Goal: Find specific page/section: Find specific page/section

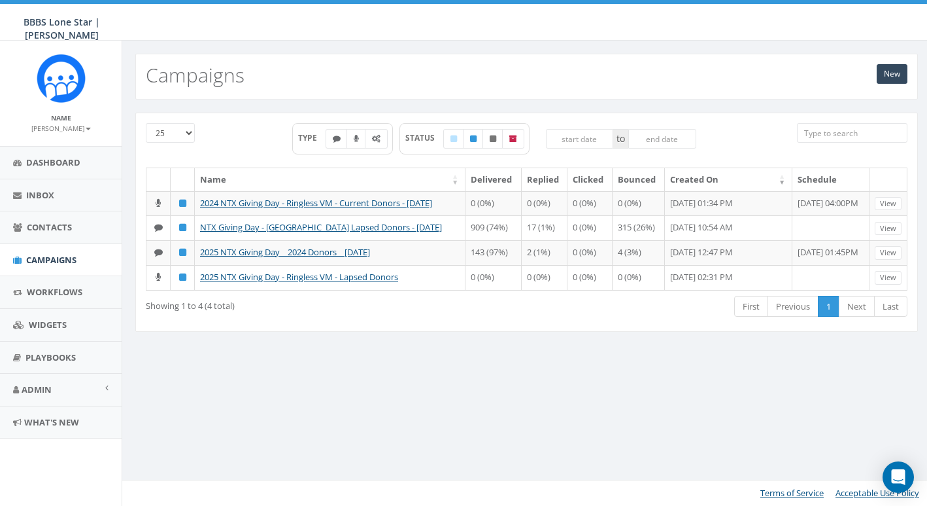
click at [461, 348] on div "25 50 100 TYPE STATUS to Name Delivered Replied Clicked Bounced Created On Sche…" at bounding box center [527, 230] width 803 height 235
click at [37, 255] on span "Campaigns" at bounding box center [51, 260] width 50 height 12
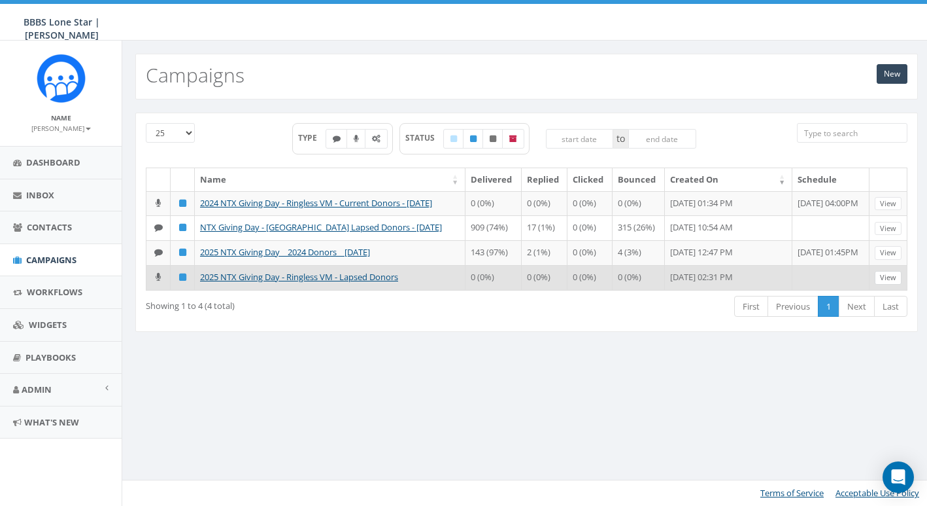
click at [890, 285] on link "View" at bounding box center [888, 278] width 27 height 14
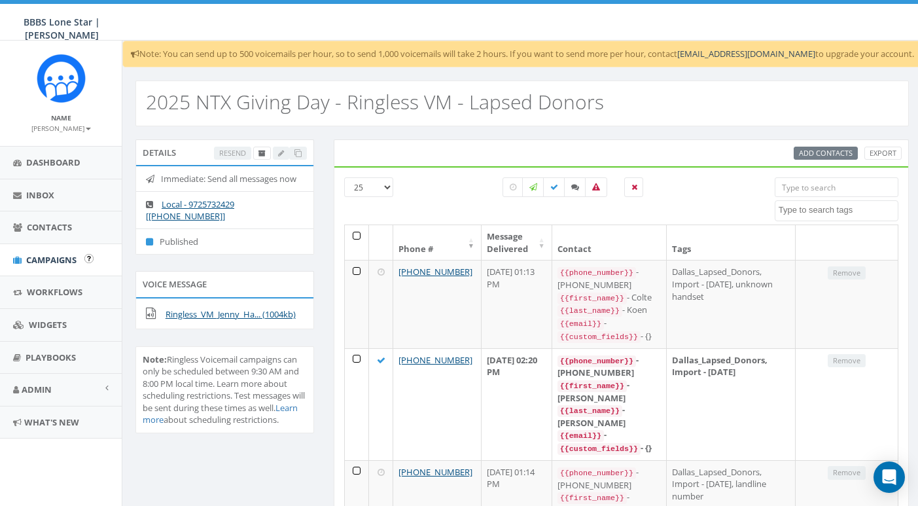
click at [58, 254] on span "Campaigns" at bounding box center [51, 260] width 50 height 12
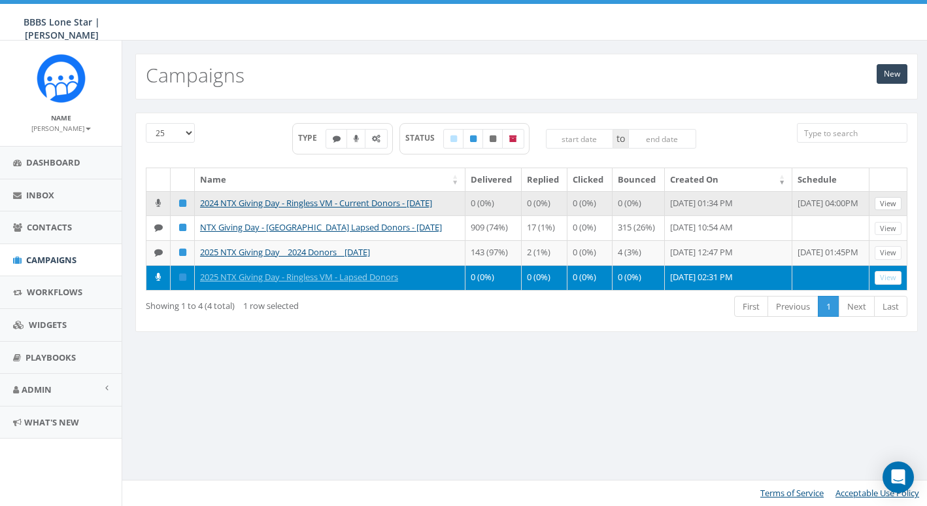
click at [886, 204] on link "View" at bounding box center [888, 204] width 27 height 14
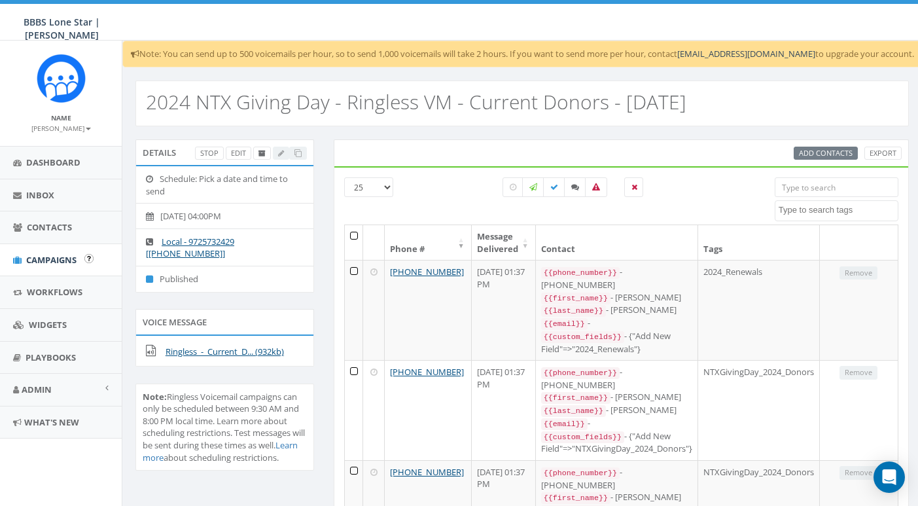
click at [51, 254] on span "Campaigns" at bounding box center [51, 260] width 50 height 12
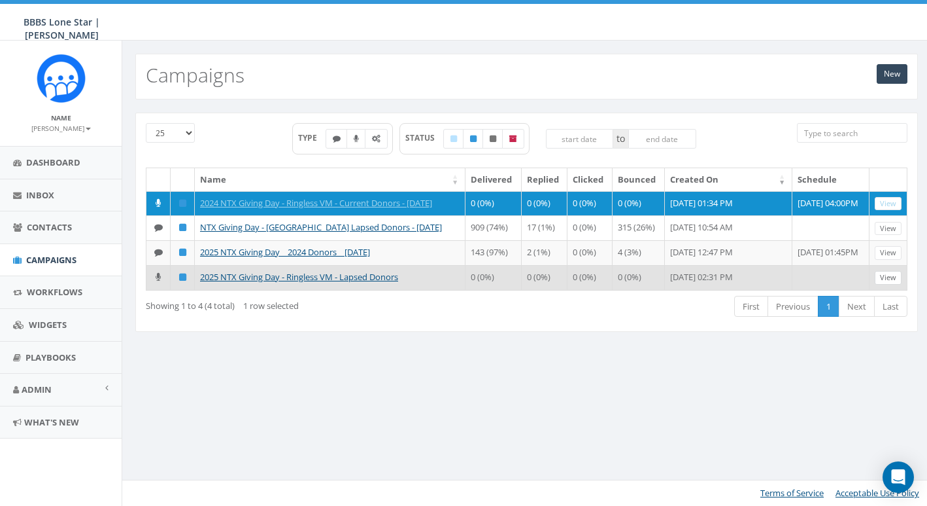
click at [892, 285] on link "View" at bounding box center [888, 278] width 27 height 14
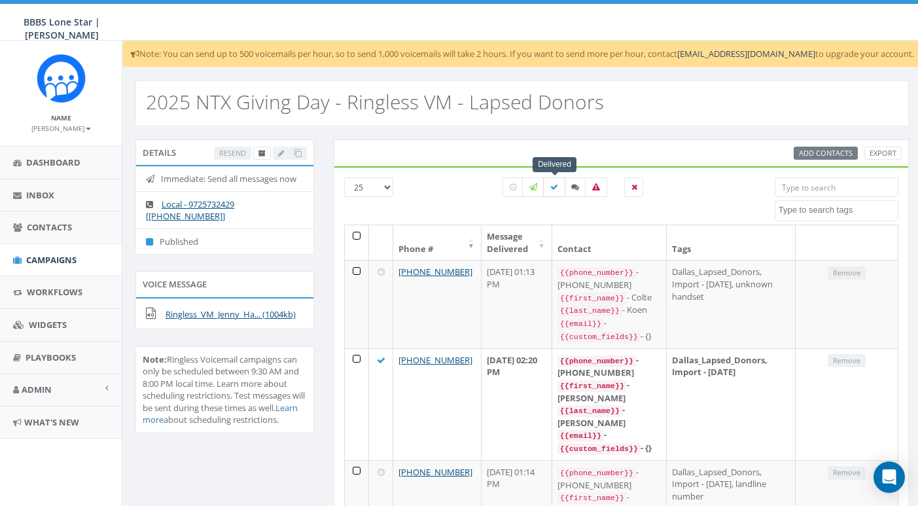
click at [559, 187] on label at bounding box center [554, 187] width 22 height 20
checkbox input "true"
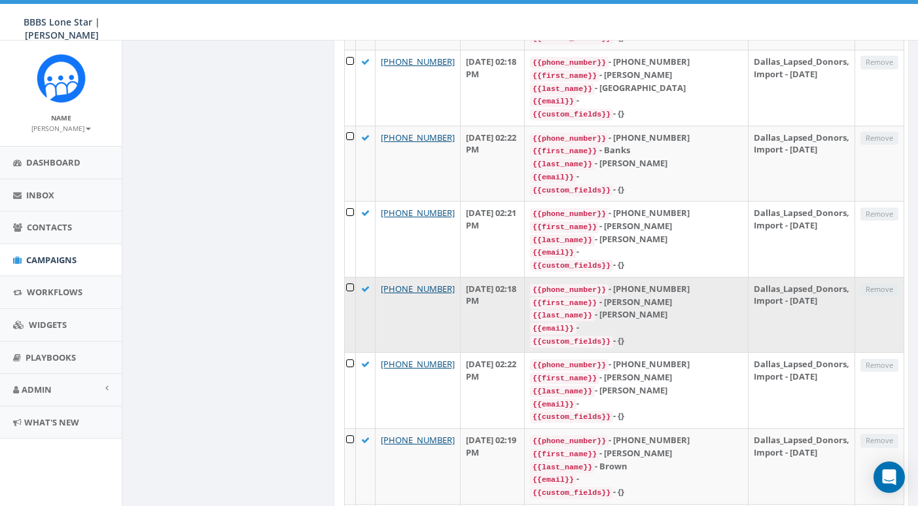
scroll to position [1585, 0]
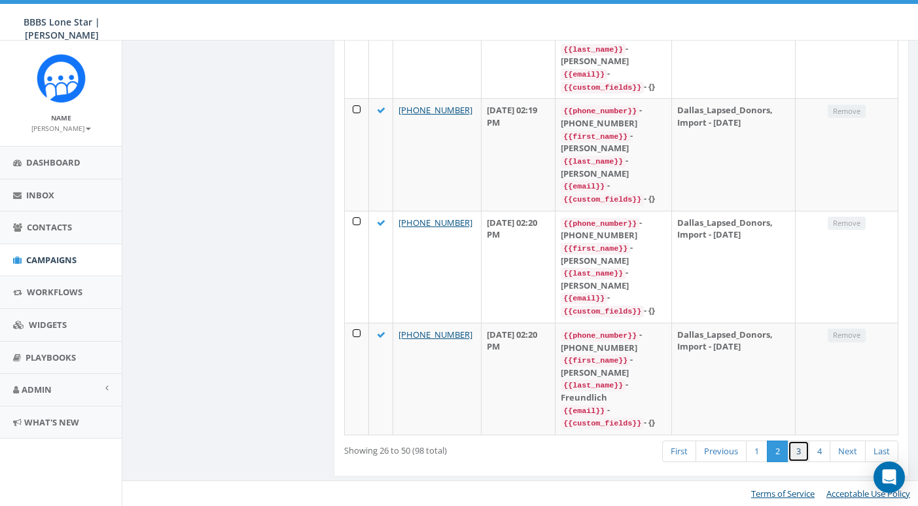
click at [799, 452] on link "3" at bounding box center [799, 451] width 22 height 22
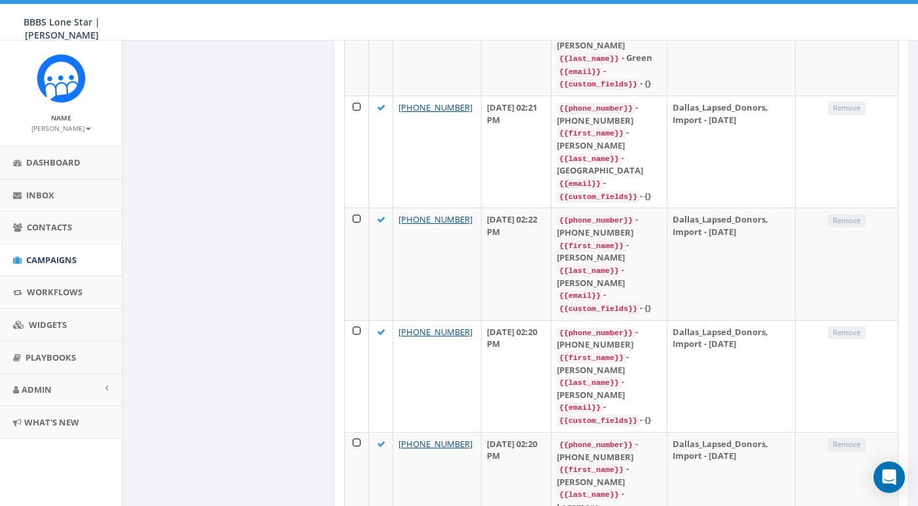
scroll to position [2622, 0]
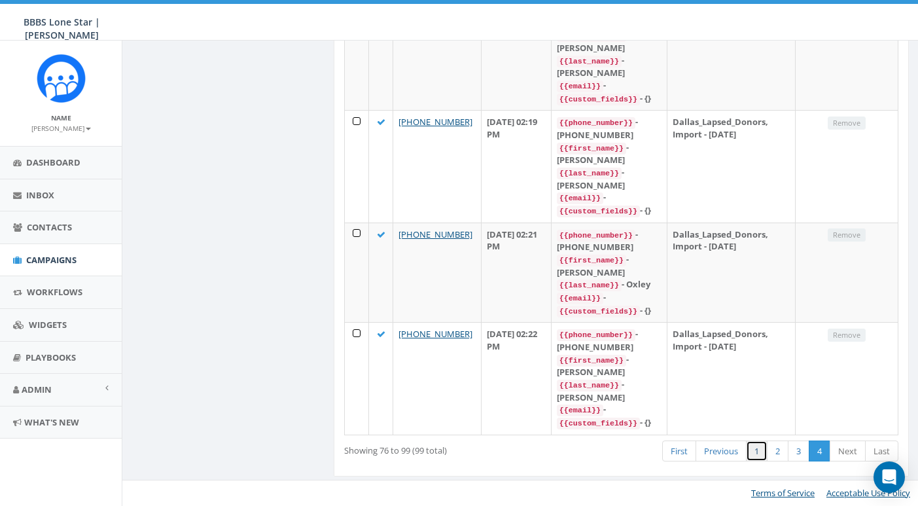
click at [762, 455] on link "1" at bounding box center [757, 451] width 22 height 22
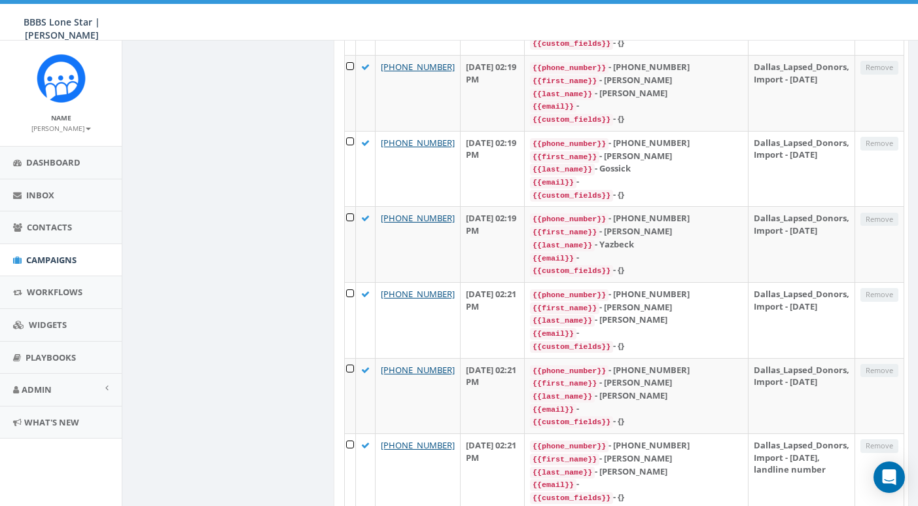
scroll to position [0, 0]
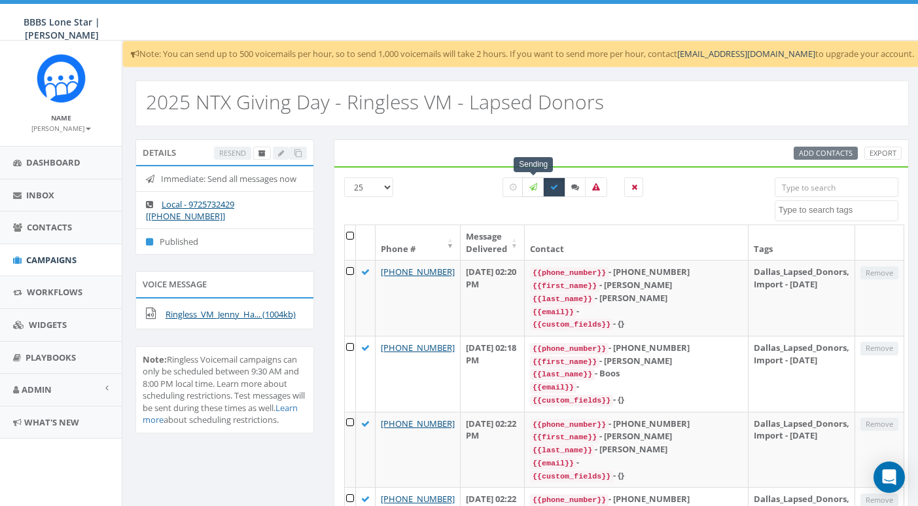
click at [532, 189] on icon at bounding box center [533, 187] width 8 height 8
checkbox input "true"
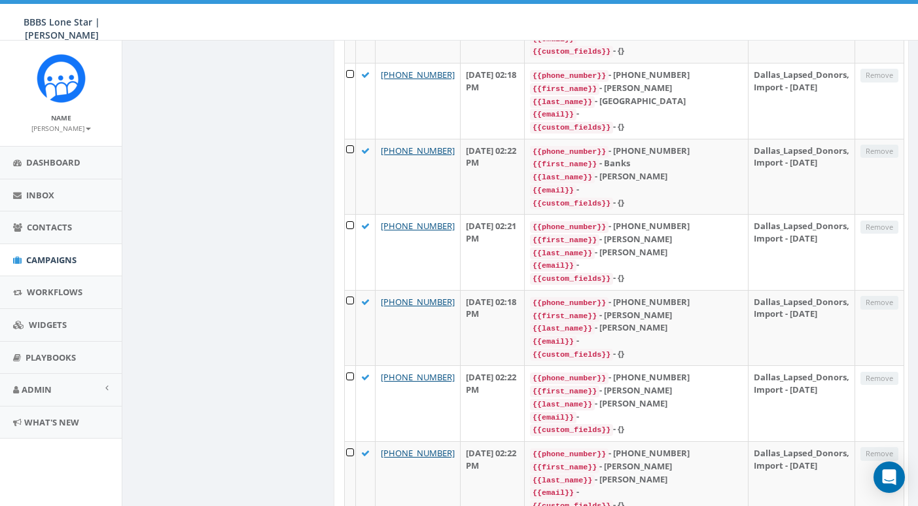
scroll to position [1585, 0]
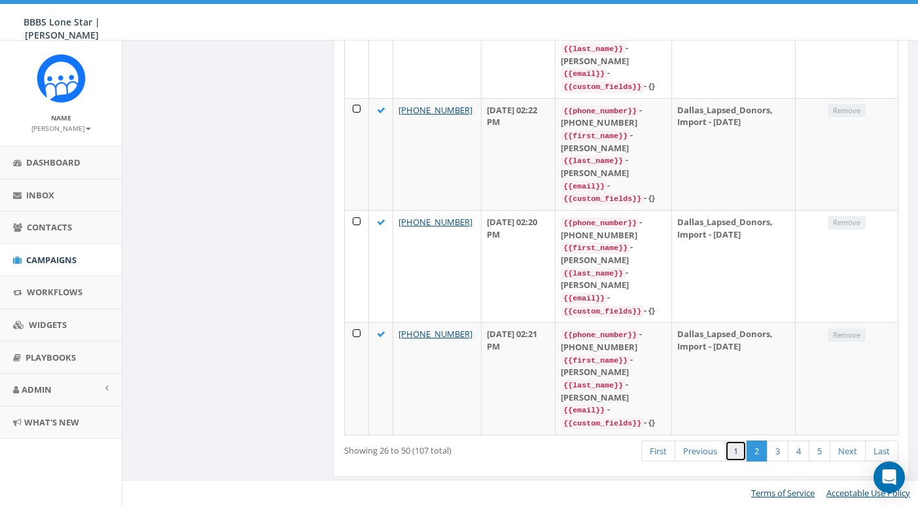
click at [741, 453] on link "1" at bounding box center [736, 451] width 22 height 22
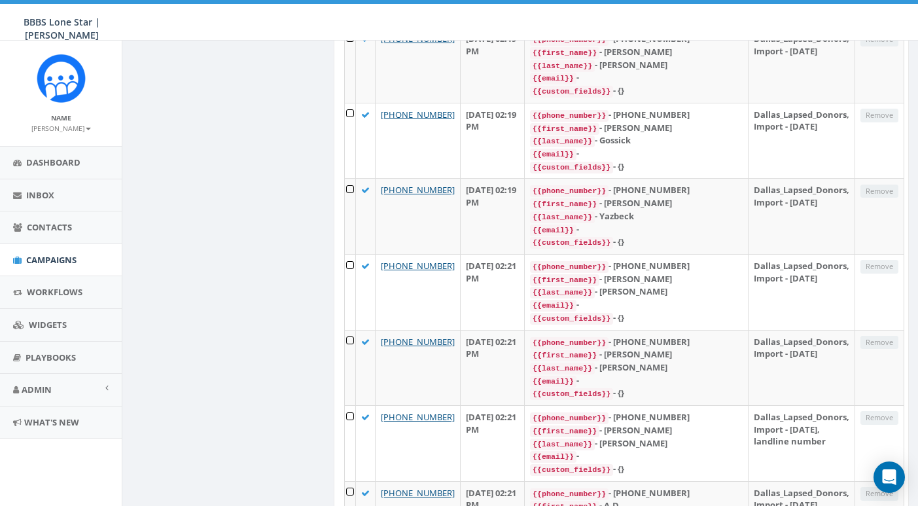
scroll to position [0, 0]
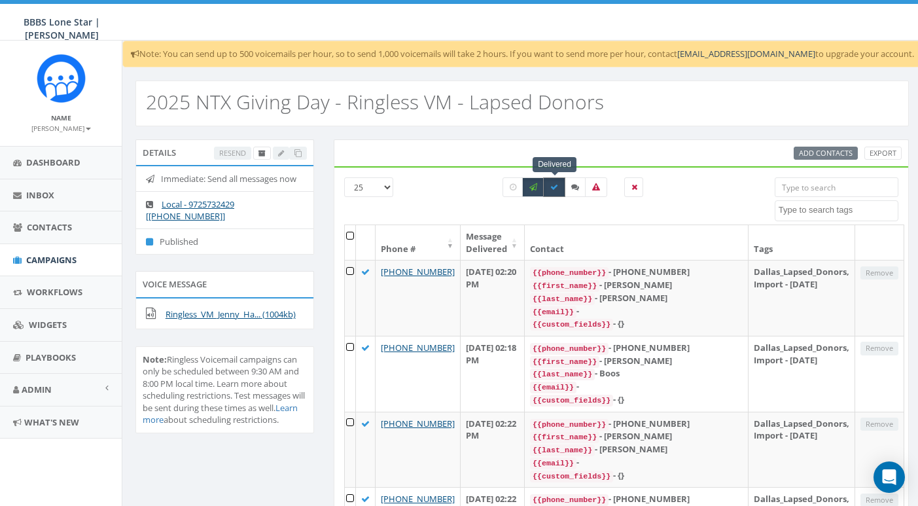
click at [547, 188] on label at bounding box center [554, 187] width 22 height 20
checkbox input "false"
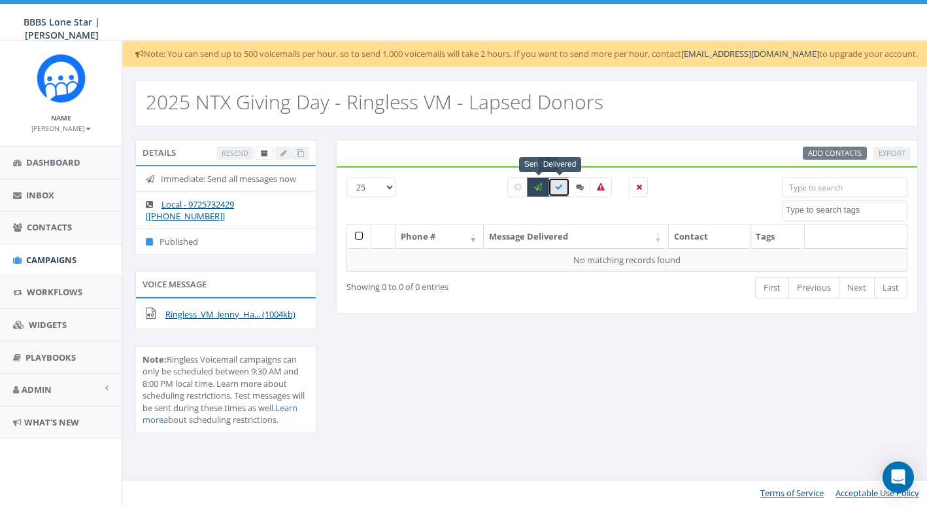
click at [542, 188] on icon at bounding box center [538, 187] width 8 height 8
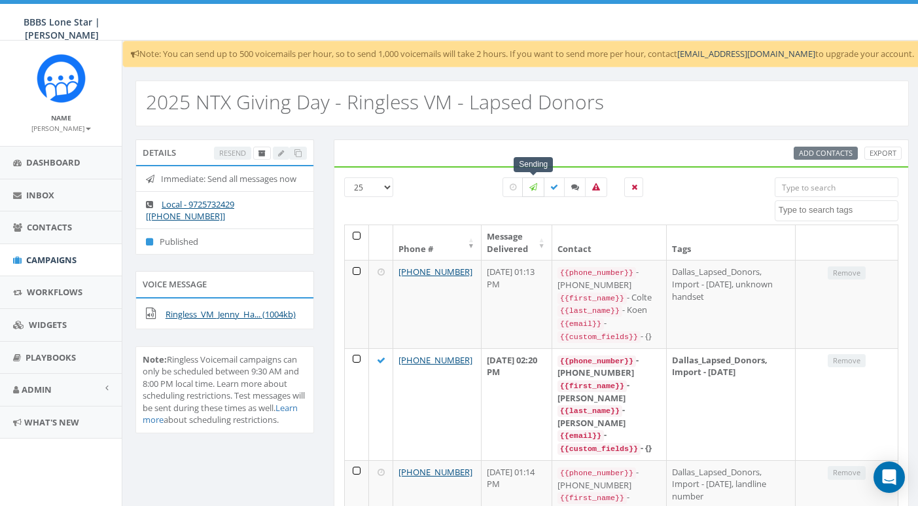
click at [529, 189] on icon at bounding box center [533, 187] width 8 height 8
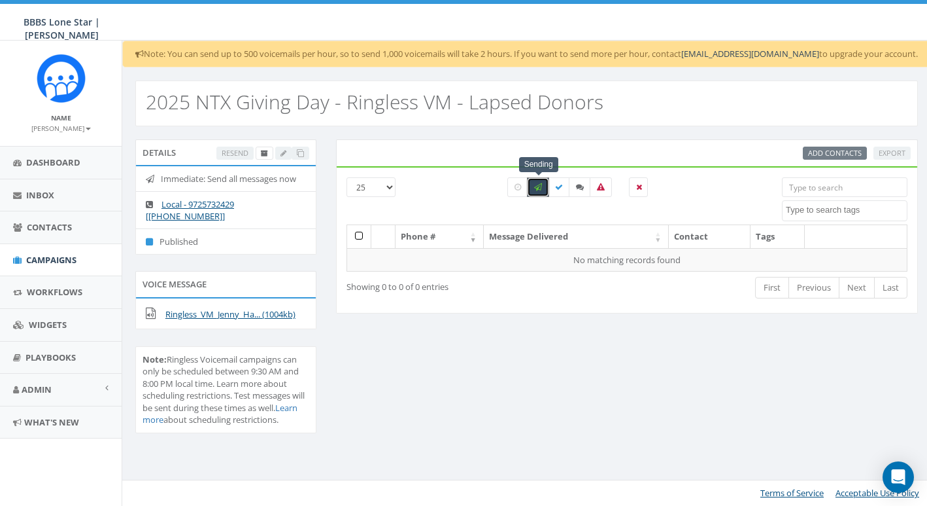
click at [539, 188] on icon at bounding box center [538, 187] width 8 height 8
checkbox input "false"
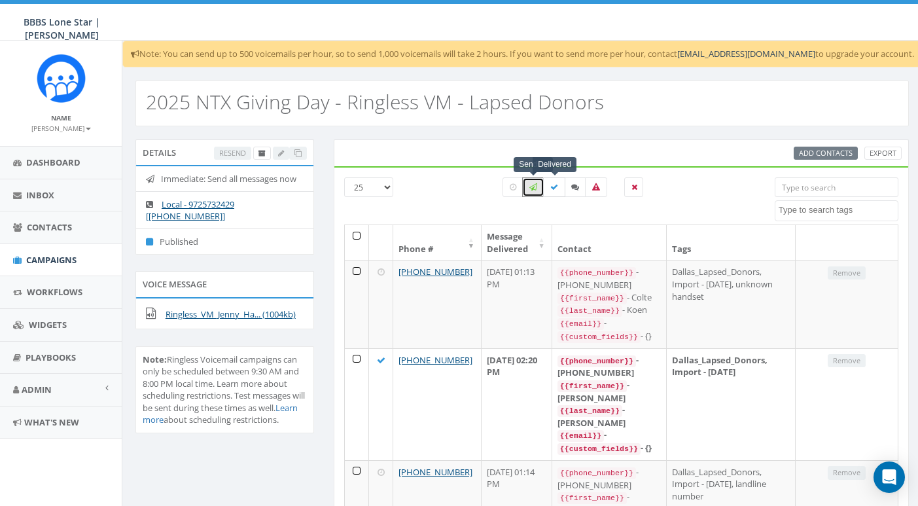
click at [557, 186] on icon at bounding box center [554, 187] width 8 height 8
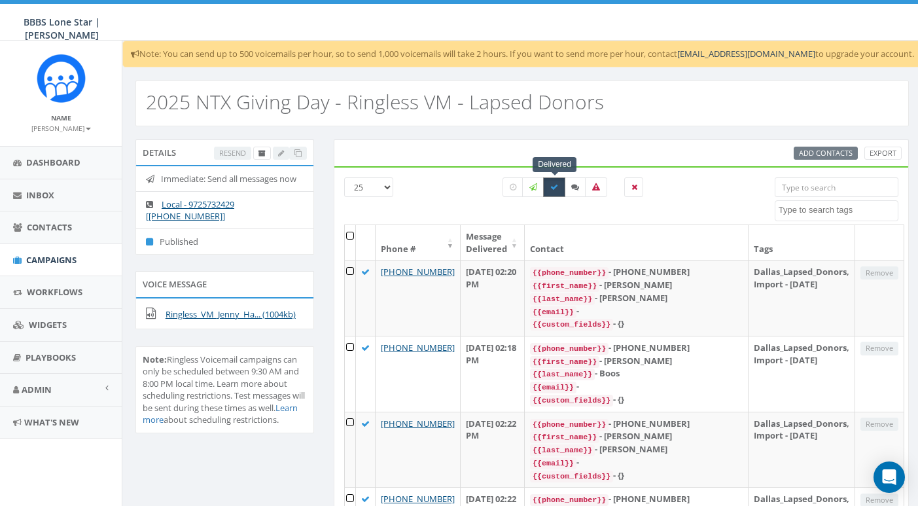
click at [555, 191] on label at bounding box center [554, 187] width 22 height 20
checkbox input "false"
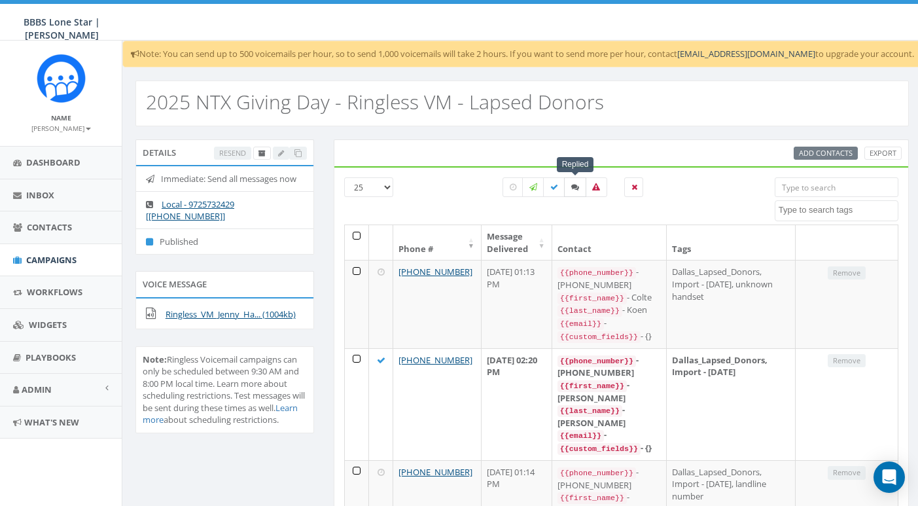
click at [575, 188] on icon at bounding box center [575, 187] width 8 height 8
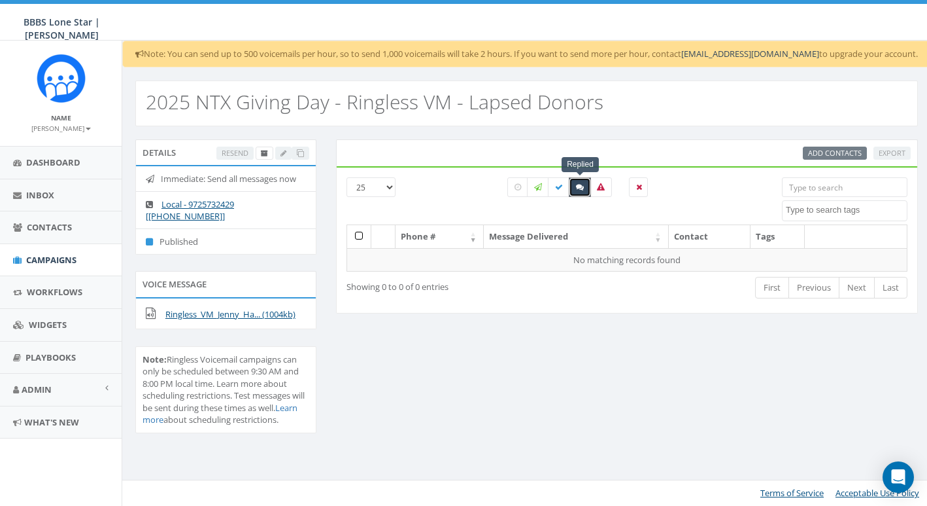
click at [581, 188] on icon at bounding box center [580, 187] width 8 height 8
checkbox input "false"
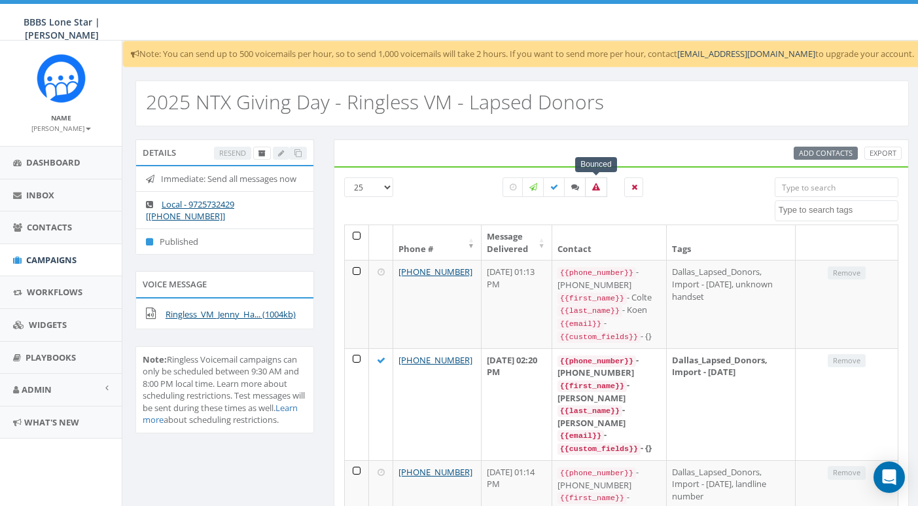
click at [595, 188] on icon at bounding box center [596, 187] width 8 height 8
checkbox input "true"
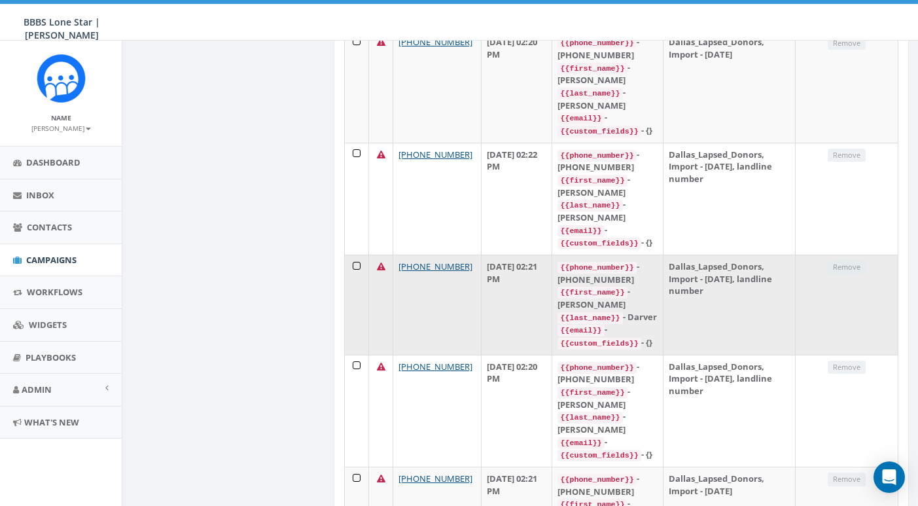
scroll to position [2727, 0]
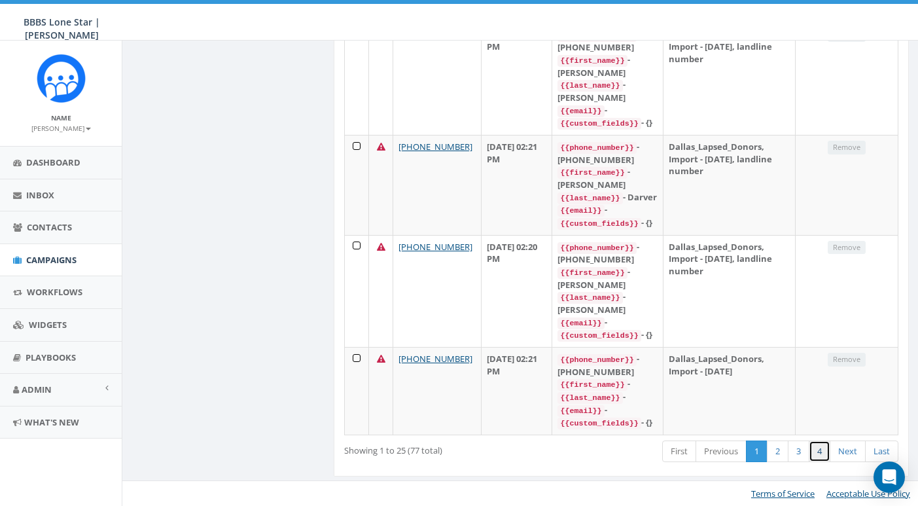
click at [822, 453] on link "4" at bounding box center [819, 451] width 22 height 22
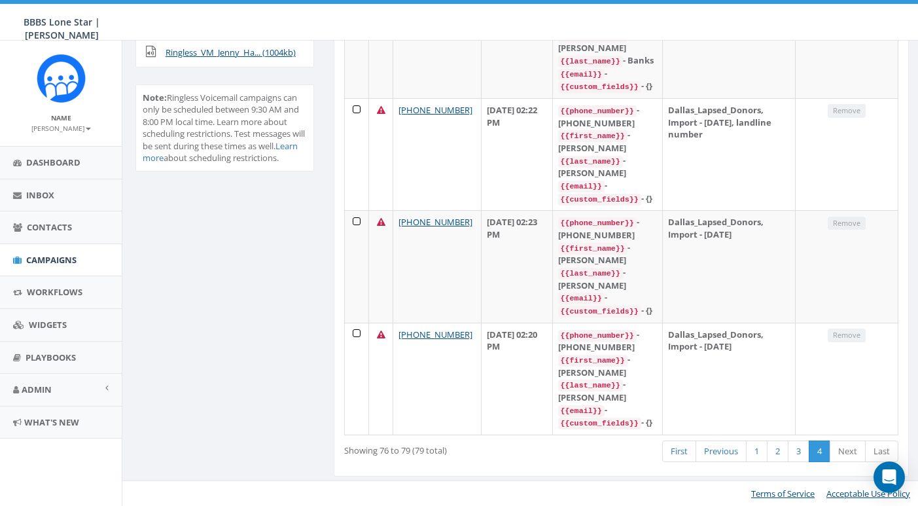
scroll to position [292, 0]
click at [801, 453] on link "3" at bounding box center [799, 451] width 22 height 22
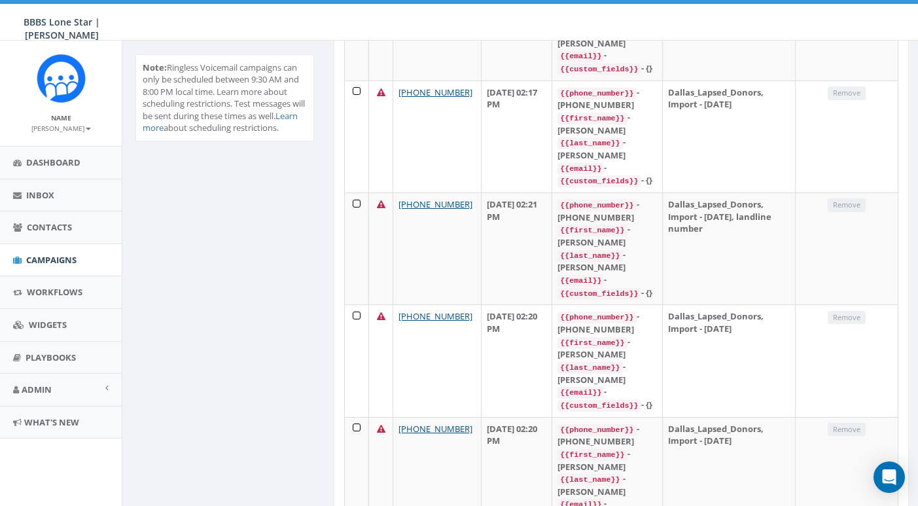
scroll to position [2750, 0]
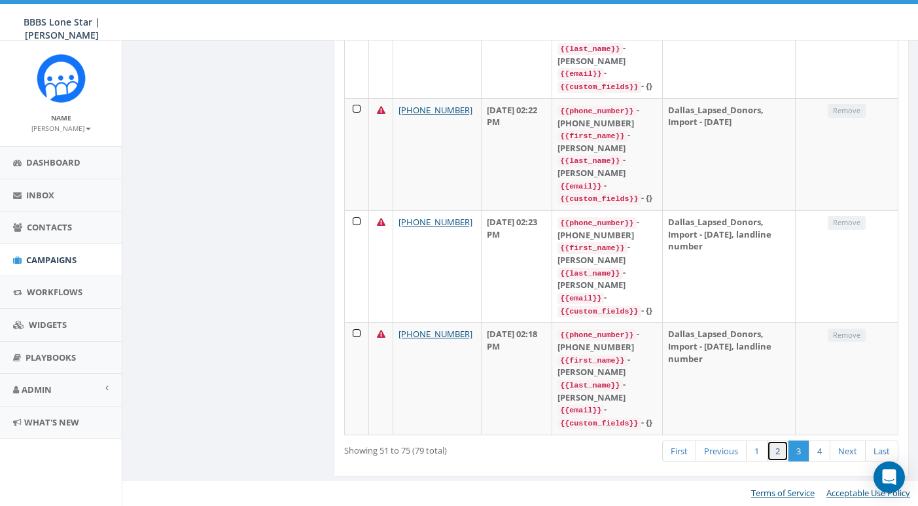
click at [775, 453] on link "2" at bounding box center [778, 451] width 22 height 22
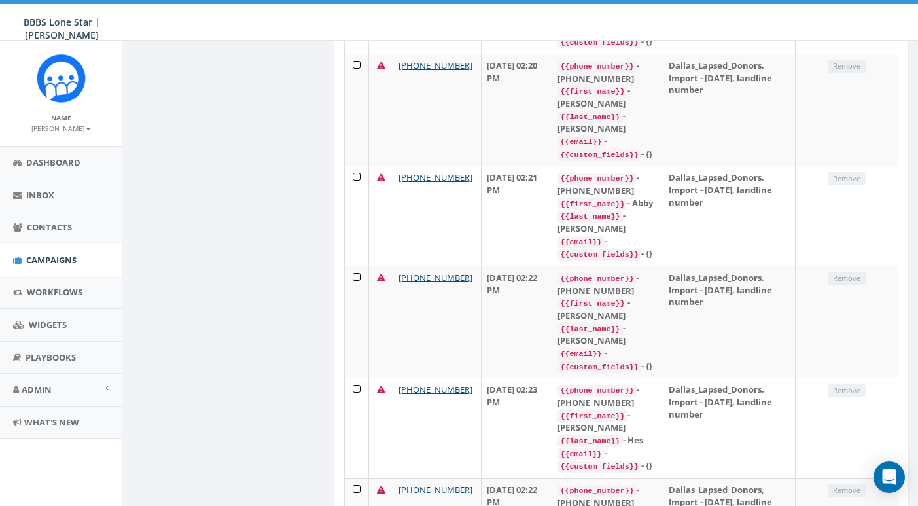
scroll to position [0, 0]
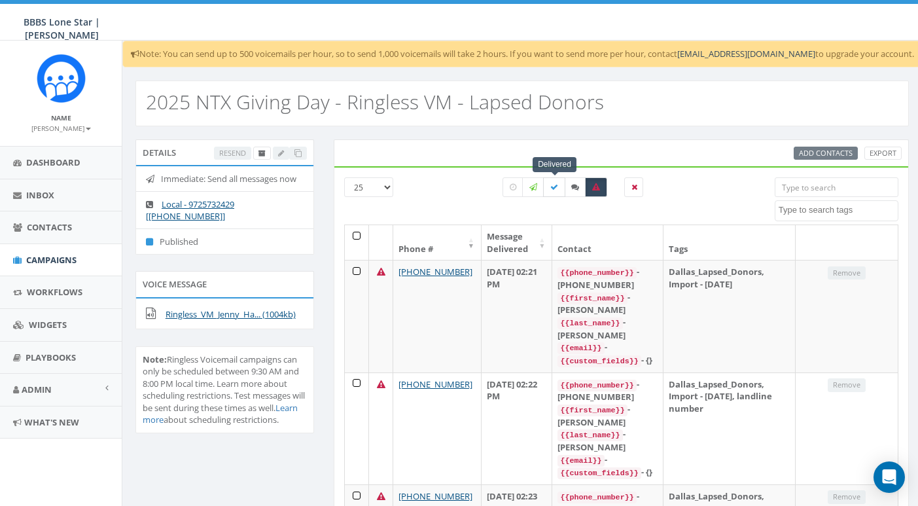
click at [553, 189] on icon at bounding box center [554, 187] width 8 height 8
checkbox input "true"
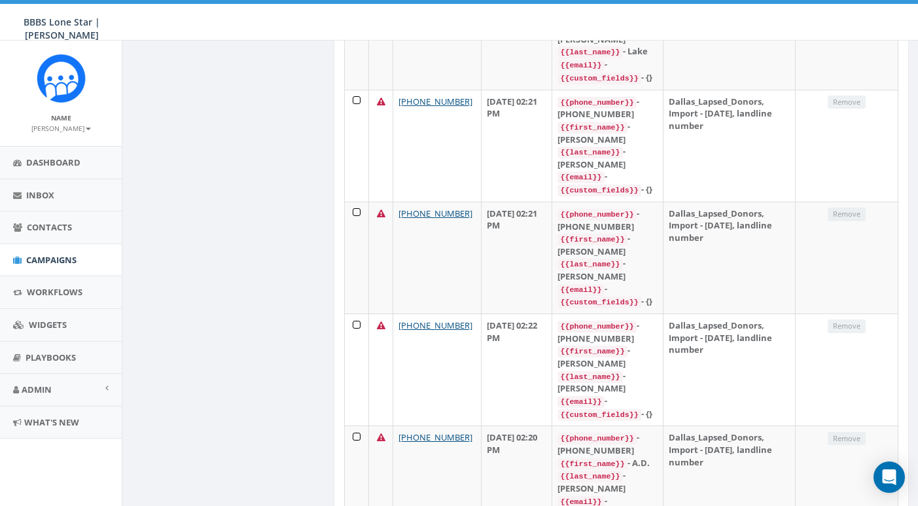
scroll to position [2750, 0]
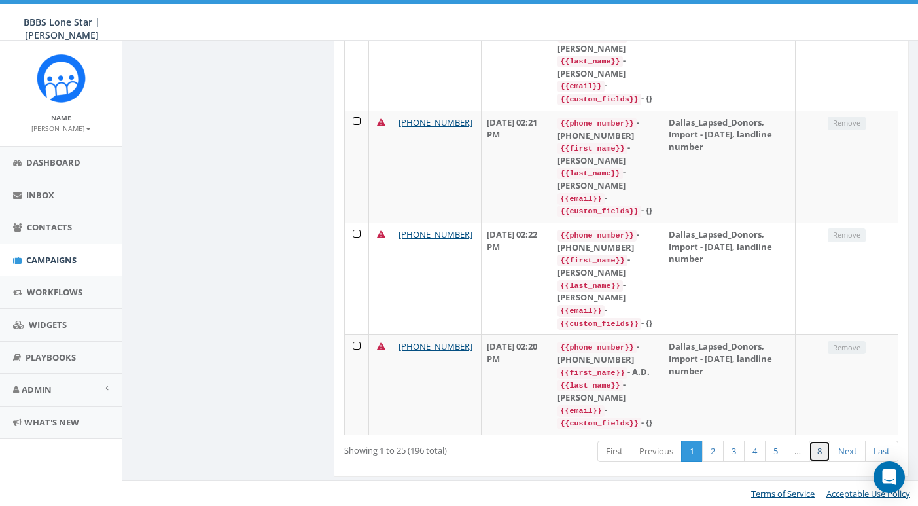
click at [825, 454] on link "8" at bounding box center [819, 451] width 22 height 22
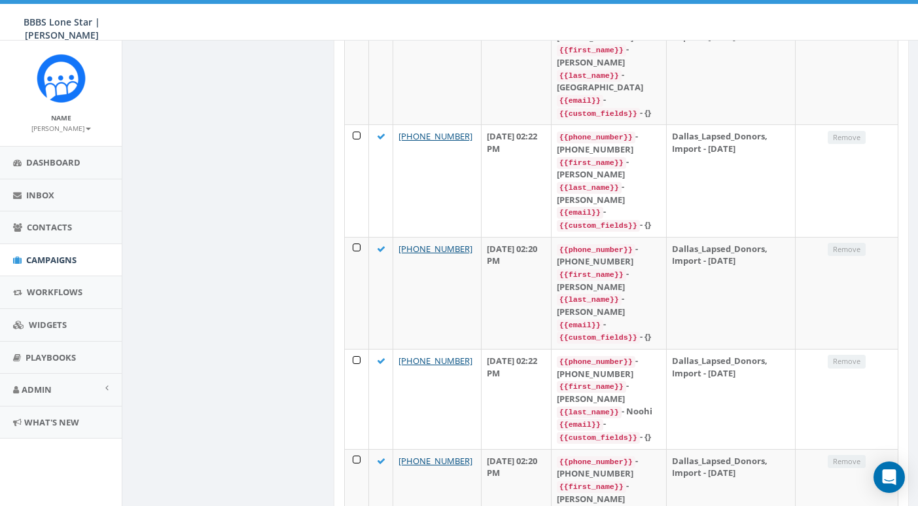
scroll to position [0, 0]
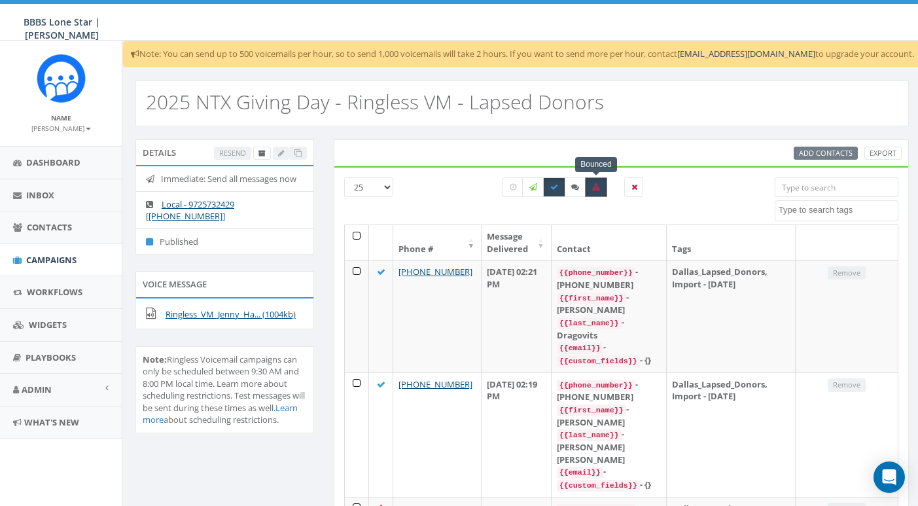
click at [597, 183] on icon at bounding box center [596, 187] width 8 height 8
checkbox input "false"
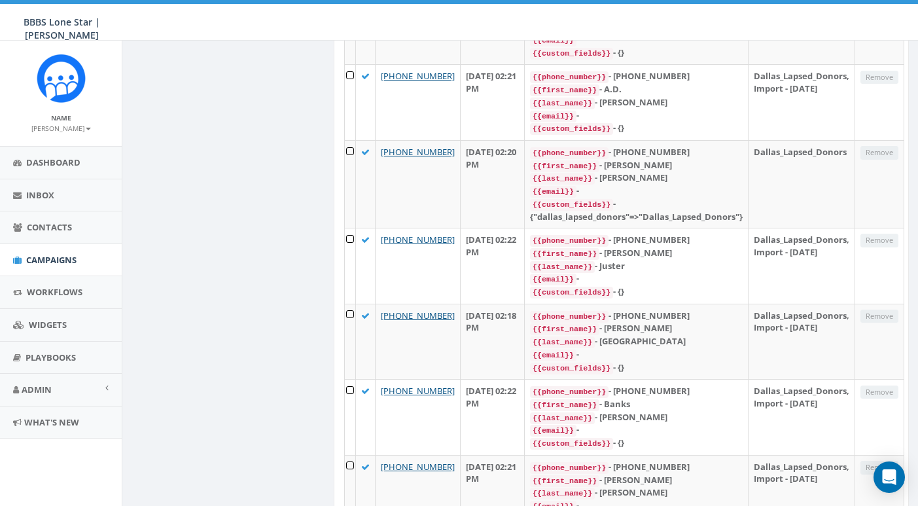
scroll to position [1585, 0]
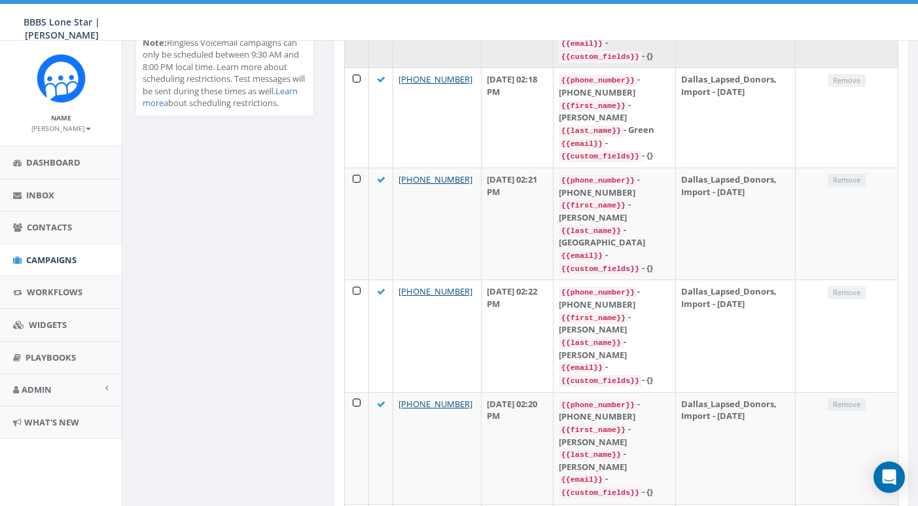
scroll to position [0, 0]
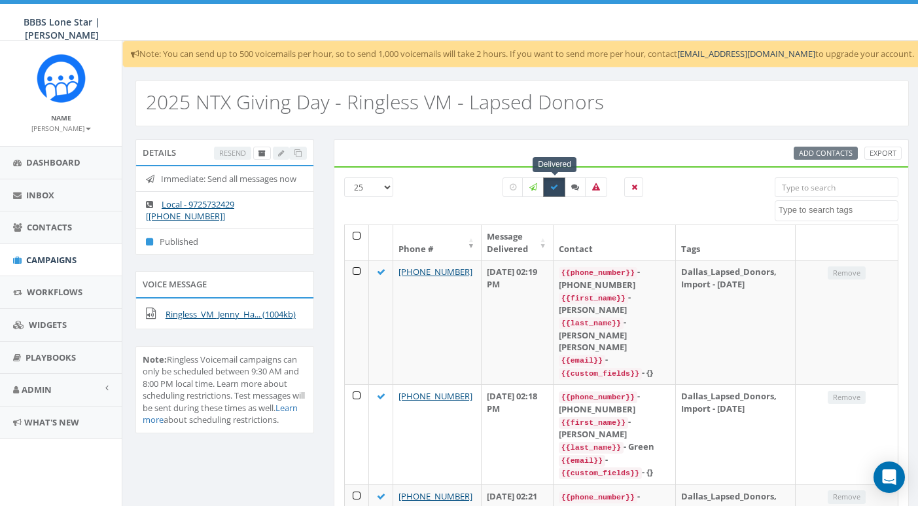
click at [551, 188] on icon at bounding box center [554, 187] width 8 height 8
checkbox input "false"
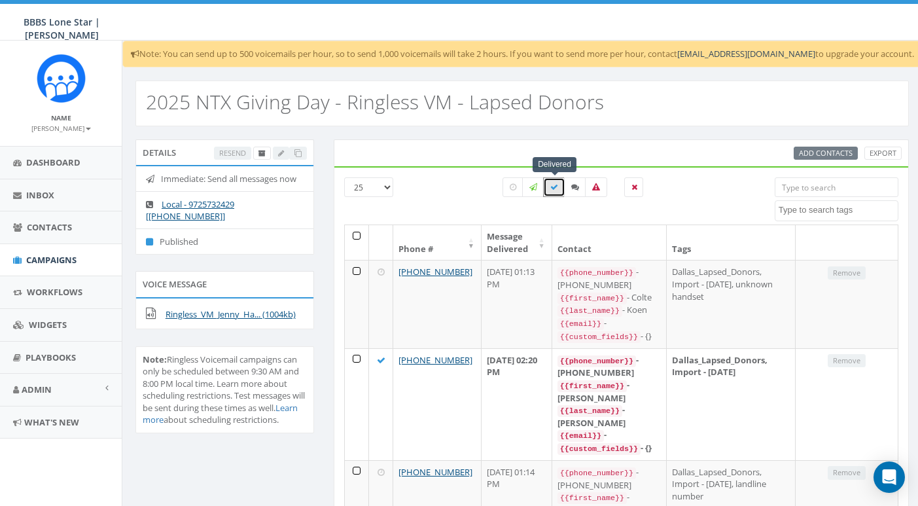
scroll to position [77, 0]
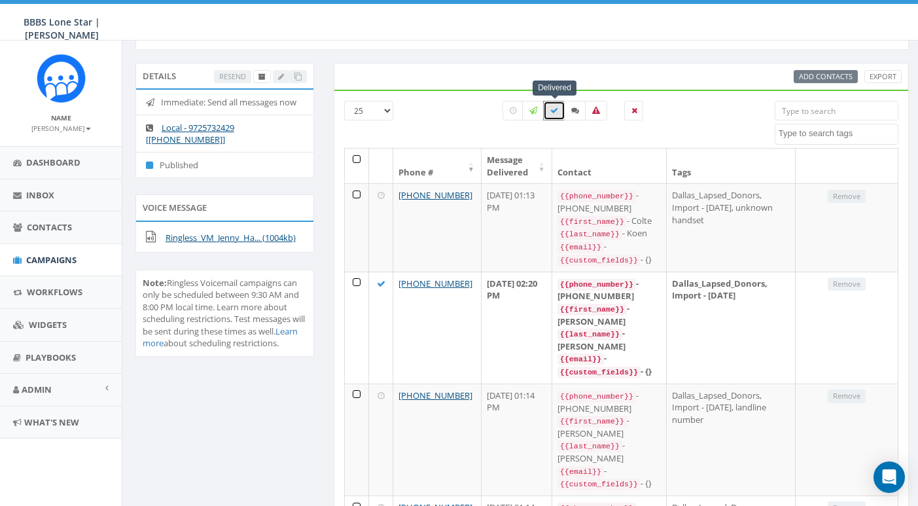
click at [39, 260] on span "Campaigns" at bounding box center [51, 260] width 50 height 12
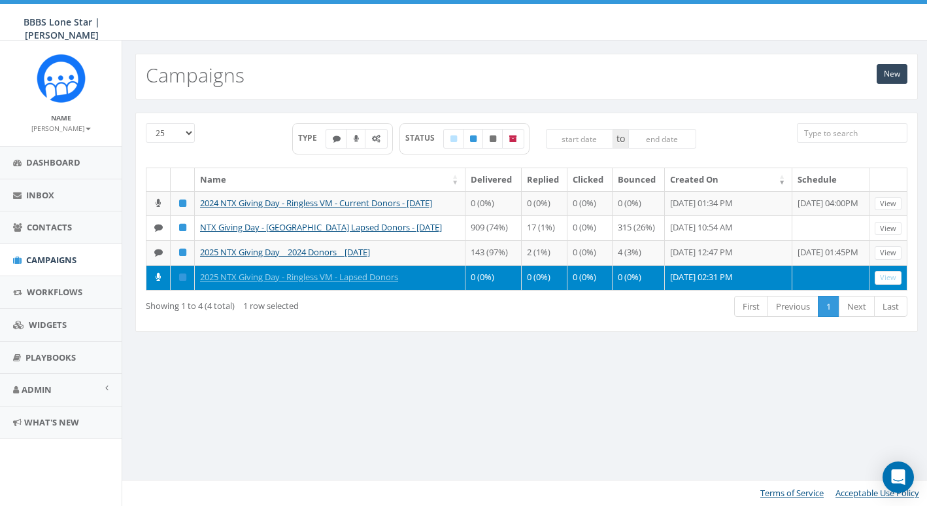
click at [453, 431] on div "New Campaigns 25 50 100 TYPE STATUS to Name Delivered Replied Clicked Bounced C…" at bounding box center [527, 273] width 810 height 465
